Goal: Task Accomplishment & Management: Use online tool/utility

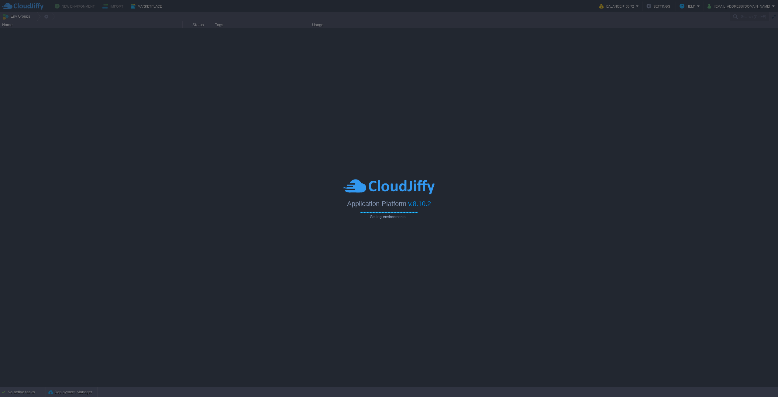
type input "Search (Ctrl+F)"
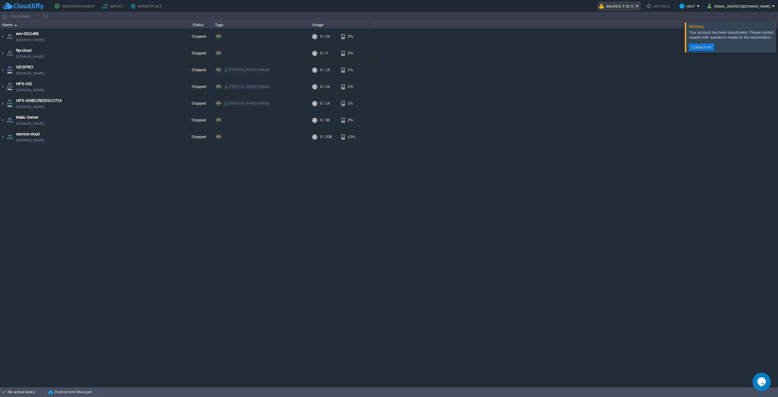
click at [636, 6] on button "Balance ₹-35.72" at bounding box center [617, 5] width 36 height 7
click at [630, 24] on span "Balance Cash Bonus" at bounding box center [623, 21] width 20 height 16
click at [639, 5] on em "Balance ₹-35.72" at bounding box center [619, 5] width 40 height 7
click at [635, 18] on link "Balance Cash Bonus -35.72 (INR) -35.72 0.00" at bounding box center [630, 21] width 51 height 18
click at [636, 7] on button "Balance ₹-35.72" at bounding box center [617, 5] width 36 height 7
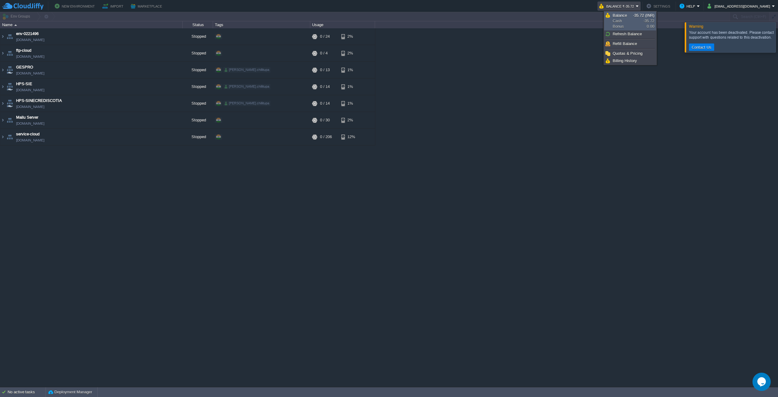
click at [628, 12] on link "Balance Cash Bonus -35.72 (INR) -35.72 0.00" at bounding box center [630, 21] width 51 height 18
click at [479, 119] on div "env-0221496 [DOMAIN_NAME] Stopped + Add to Env Group RAM 0% CPU 0% 0 / 24 2% ft…" at bounding box center [389, 207] width 778 height 358
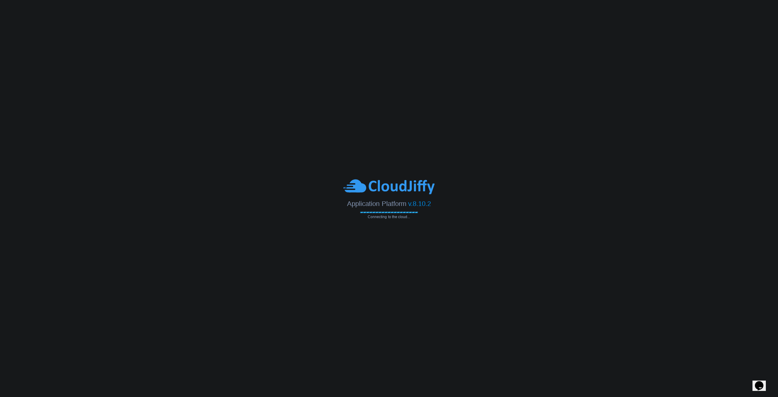
click at [491, 251] on body "Application Platform v.8.10.2 Connecting to the cloud..." at bounding box center [389, 198] width 778 height 397
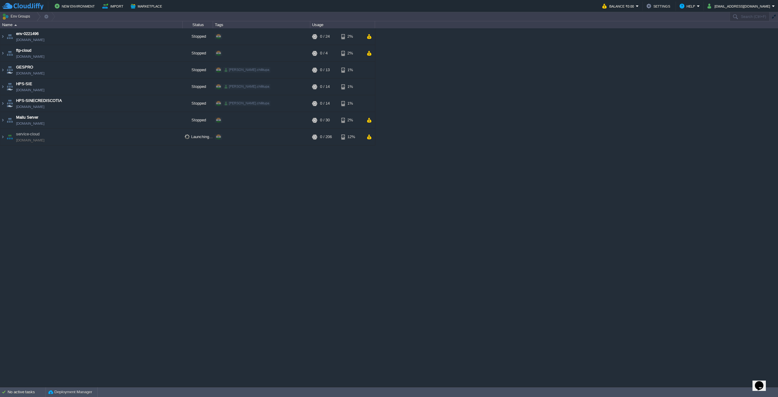
click at [194, 197] on div "env-0221496 [DOMAIN_NAME] Stopped + Add to Env Group RAM 0% CPU 0% 0 / 24 2% ft…" at bounding box center [389, 207] width 778 height 358
click at [524, 373] on div "env-0221496 [DOMAIN_NAME] Stopped + Add to Env Group RAM 0% CPU 0% 0 / 24 2% ft…" at bounding box center [389, 207] width 778 height 358
click at [104, 141] on td "service-cloud service-cloud.in1.cloudjiffy.net" at bounding box center [91, 137] width 182 height 17
click at [82, 133] on td "service-cloud [DOMAIN_NAME]" at bounding box center [91, 137] width 182 height 17
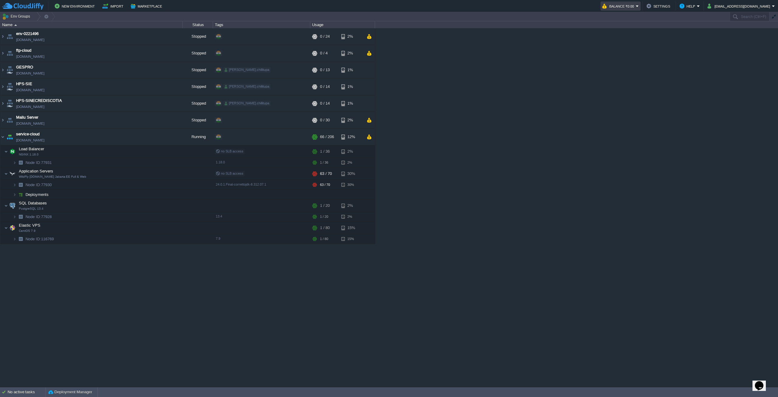
click at [641, 2] on td "Balance ₹0.00" at bounding box center [621, 6] width 40 height 9
click at [466, 21] on td "Env Groups" at bounding box center [364, 16] width 729 height 9
